Goal: Information Seeking & Learning: Learn about a topic

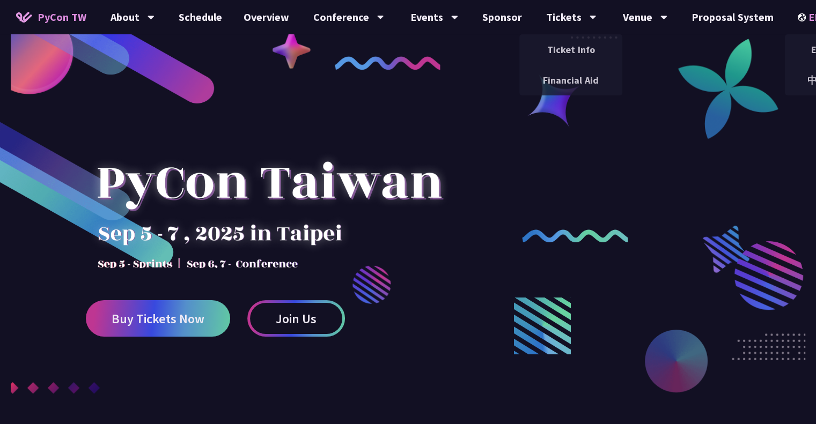
click at [804, 17] on div "EN" at bounding box center [817, 17] width 39 height 34
click at [806, 85] on div "中文" at bounding box center [817, 80] width 64 height 25
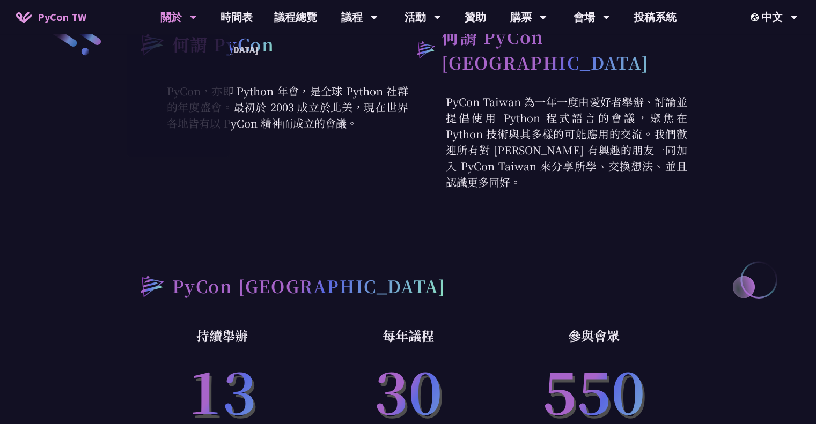
scroll to position [429, 0]
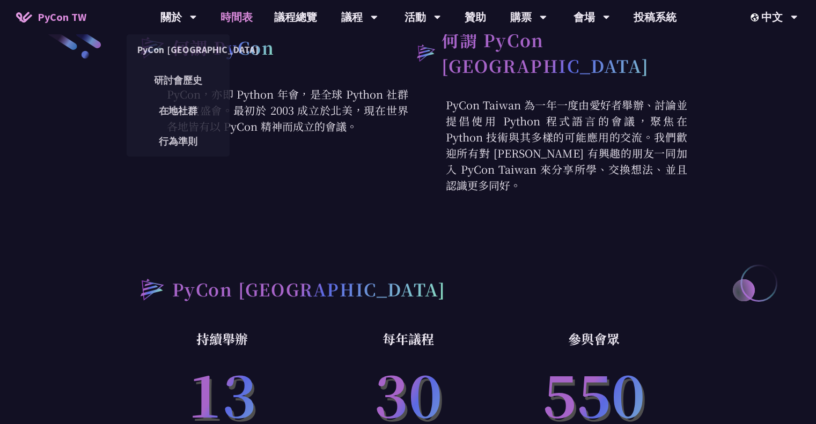
click at [234, 17] on link "時間表" at bounding box center [237, 17] width 54 height 34
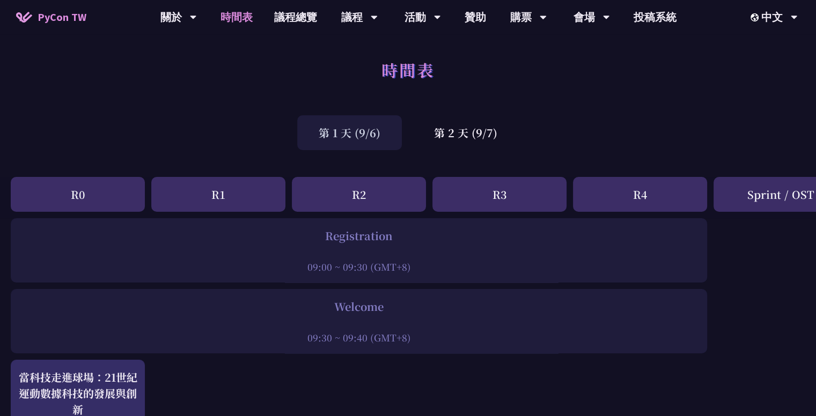
click at [115, 193] on div "R0" at bounding box center [78, 194] width 134 height 35
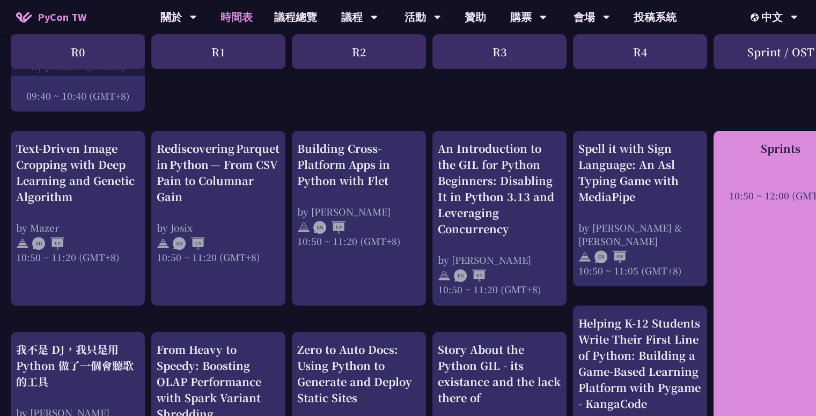
scroll to position [322, 0]
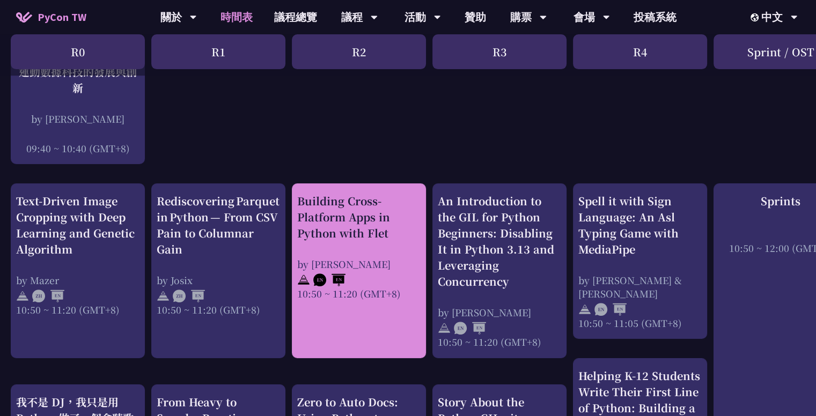
click at [355, 214] on div "Building Cross-Platform Apps in Python with Flet" at bounding box center [358, 217] width 123 height 48
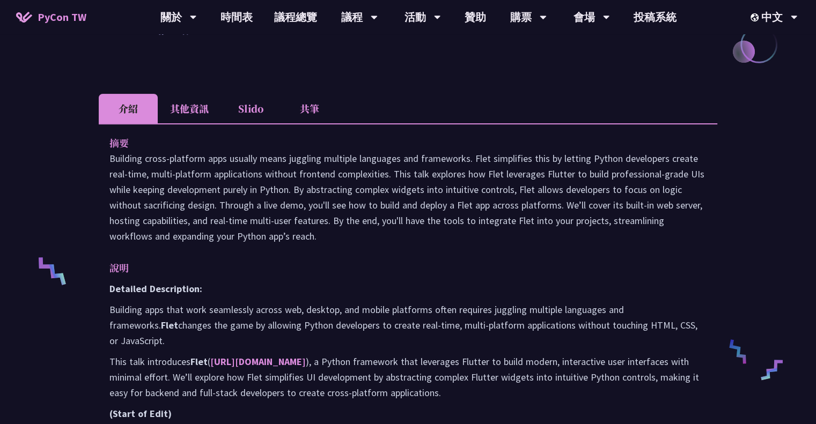
scroll to position [215, 0]
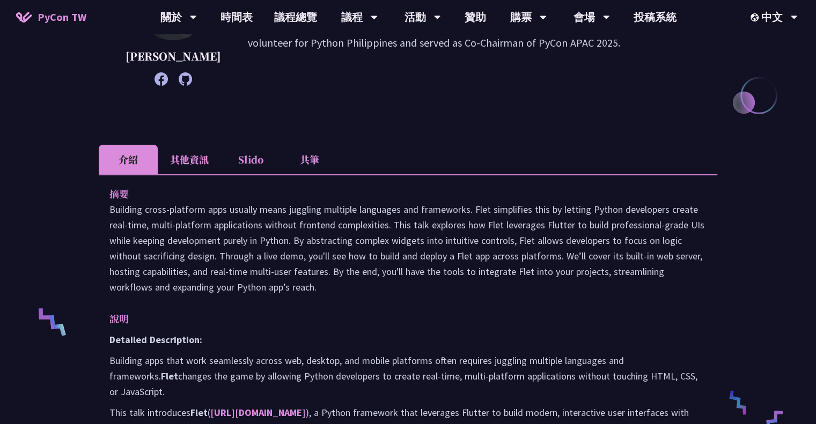
click at [194, 160] on li "其他資訊" at bounding box center [189, 160] width 63 height 30
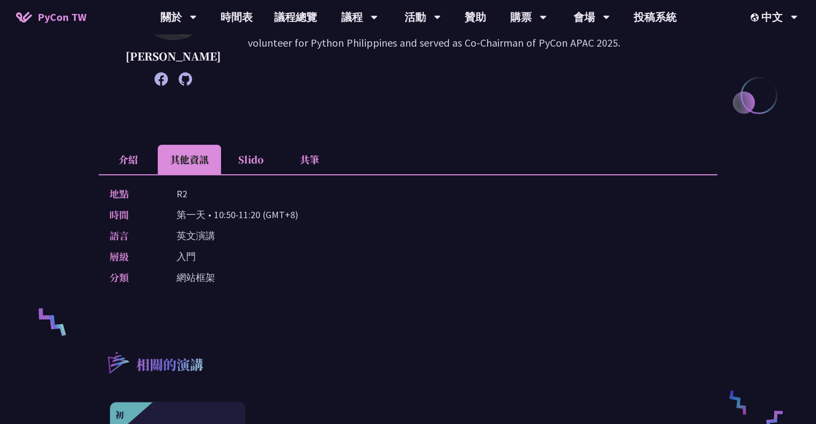
click at [245, 157] on li "Slido" at bounding box center [250, 160] width 59 height 30
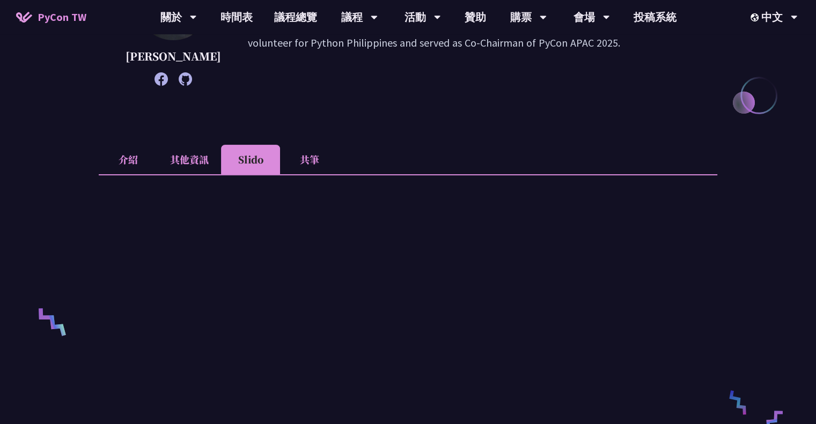
click at [193, 157] on li "其他資訊" at bounding box center [189, 160] width 63 height 30
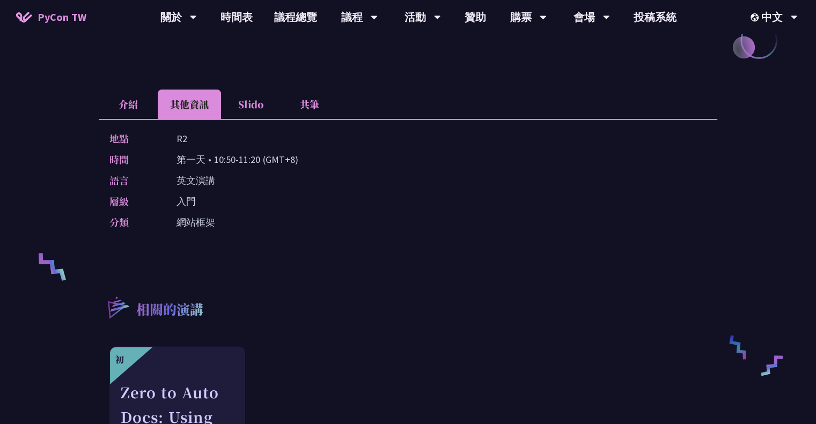
scroll to position [268, 0]
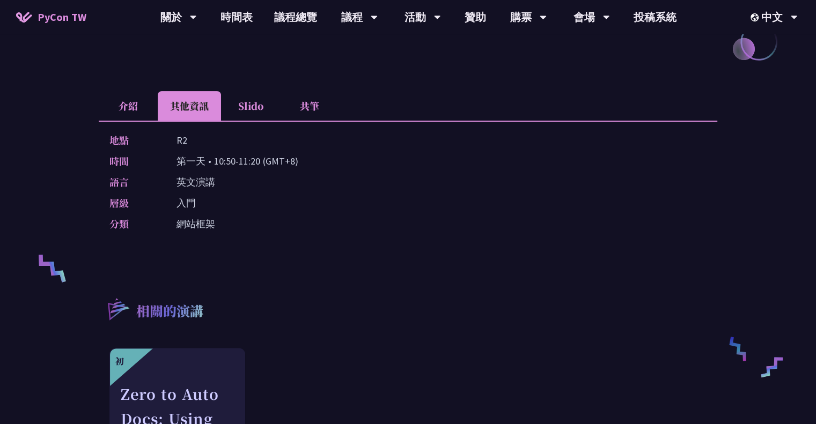
click at [120, 102] on li "介紹" at bounding box center [128, 106] width 59 height 30
